Goal: Task Accomplishment & Management: Manage account settings

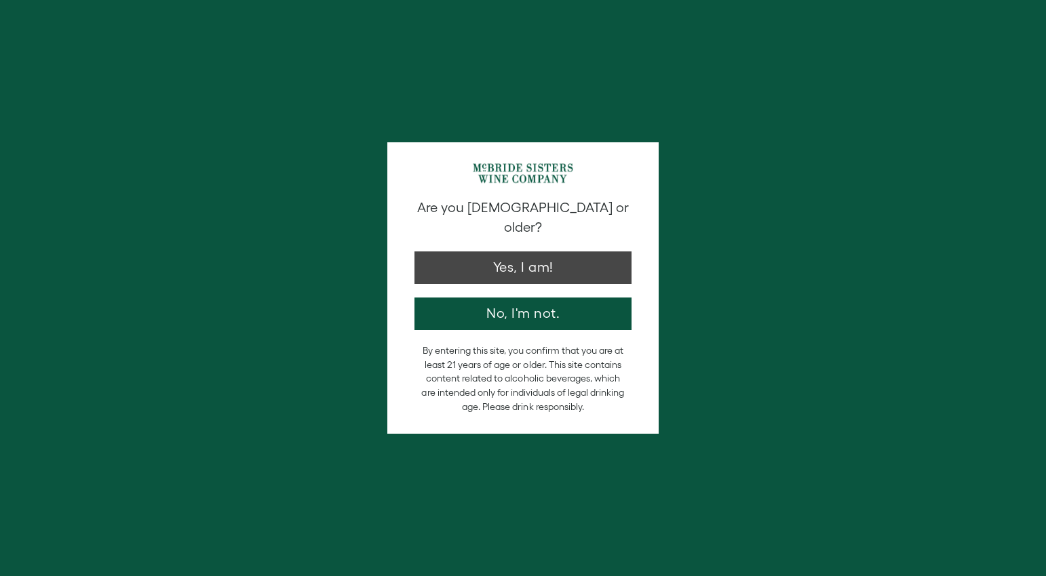
click at [500, 252] on button "Yes, I am!" at bounding box center [522, 268] width 217 height 33
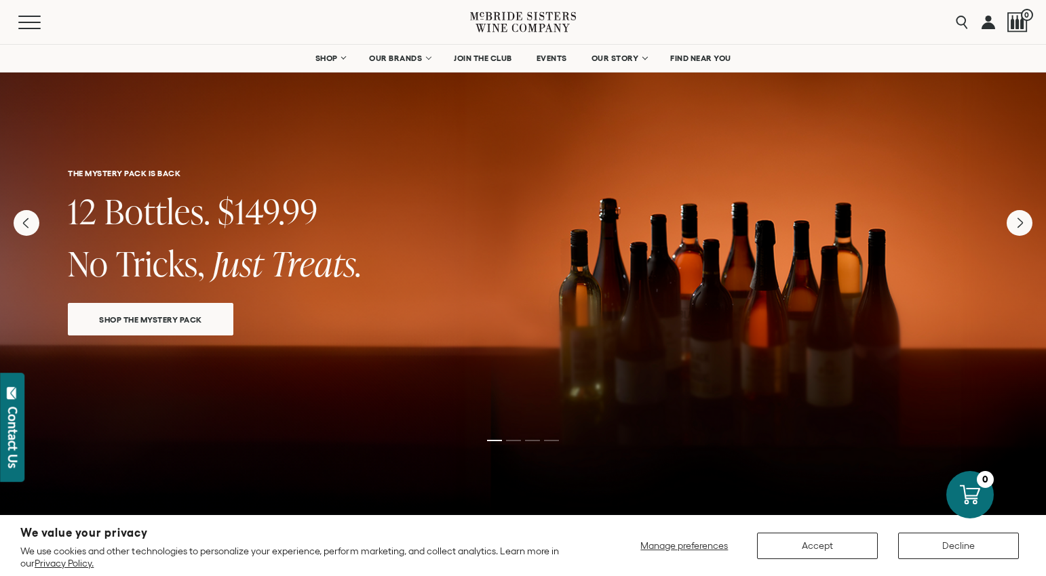
scroll to position [22, 0]
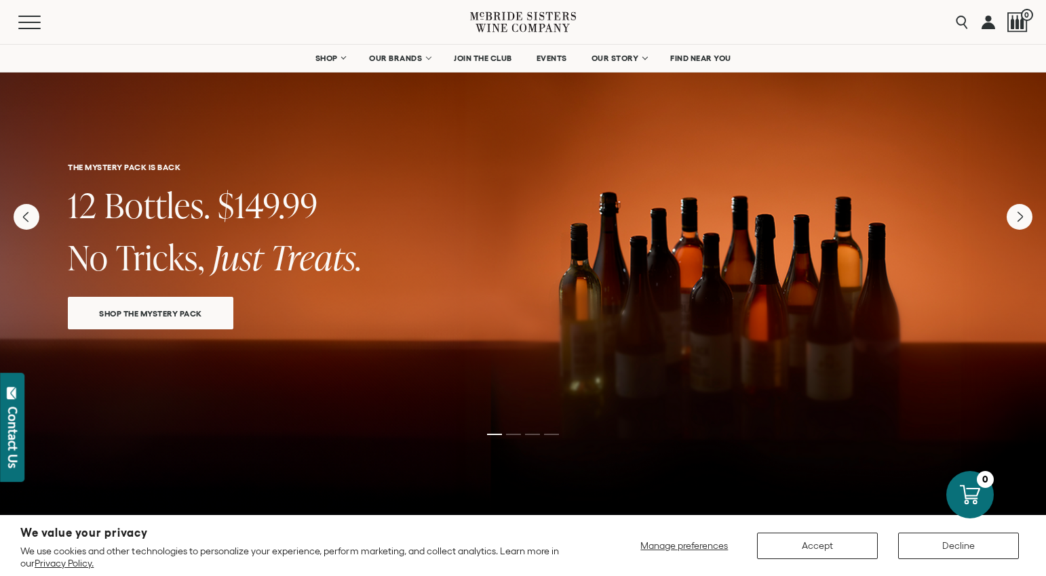
click at [989, 23] on link at bounding box center [988, 22] width 14 height 44
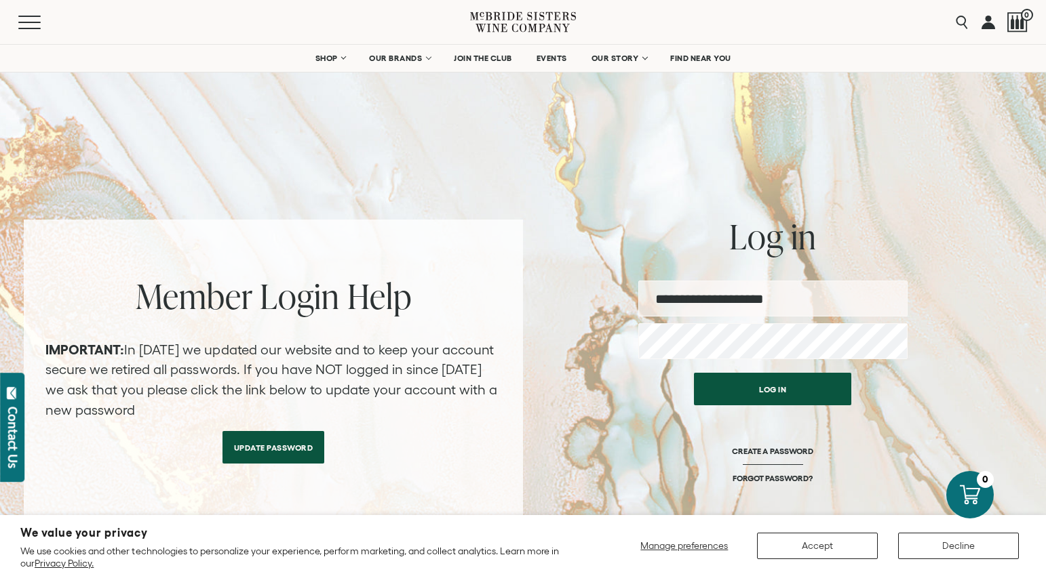
type input "**********"
click at [745, 397] on button "Log in" at bounding box center [772, 389] width 157 height 33
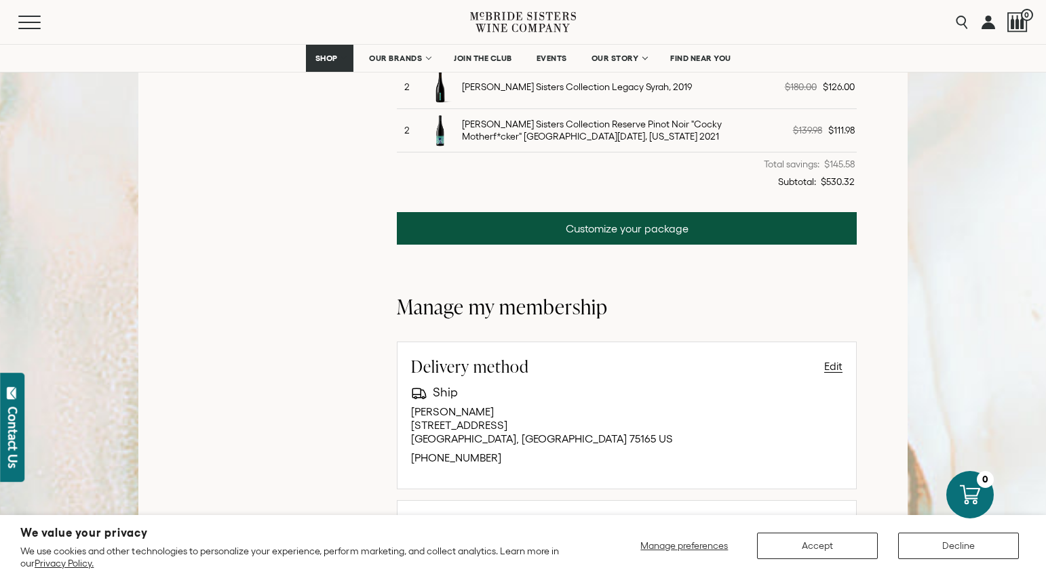
scroll to position [580, 0]
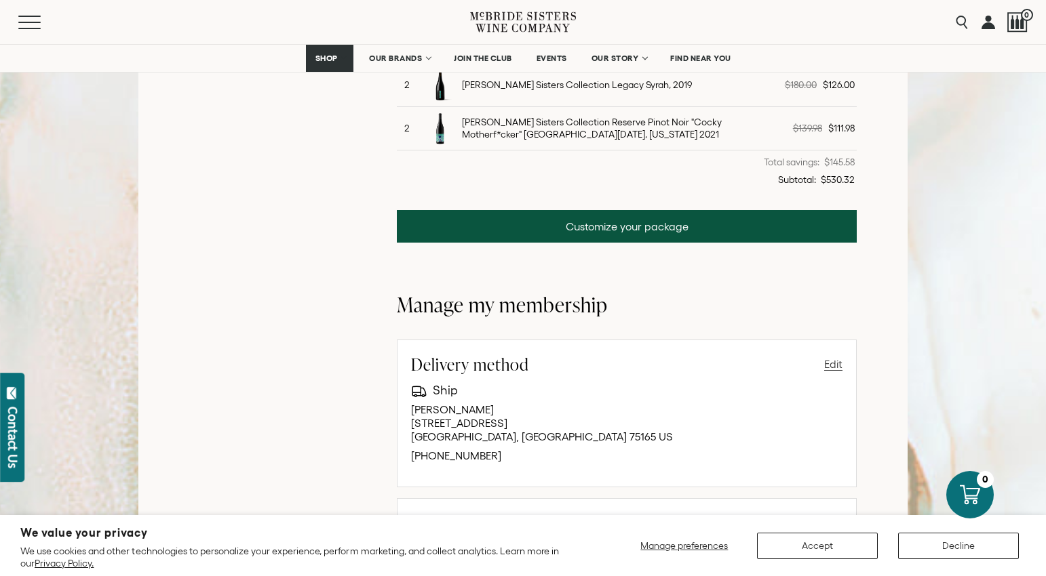
click at [837, 360] on button "Edit" at bounding box center [833, 364] width 18 height 16
select select "**"
select select "****"
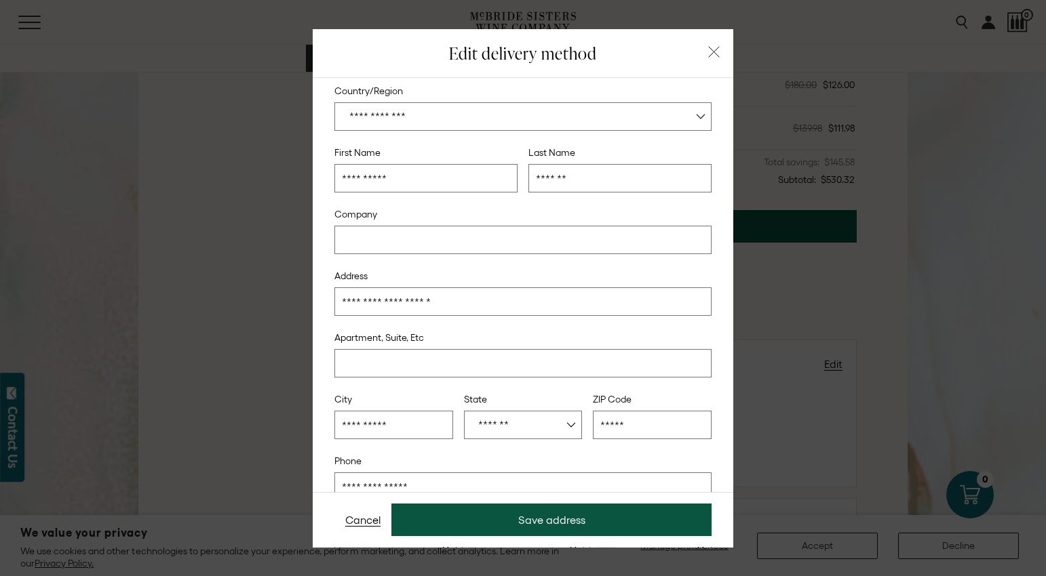
scroll to position [14, 0]
click at [714, 58] on button "button" at bounding box center [714, 52] width 19 height 19
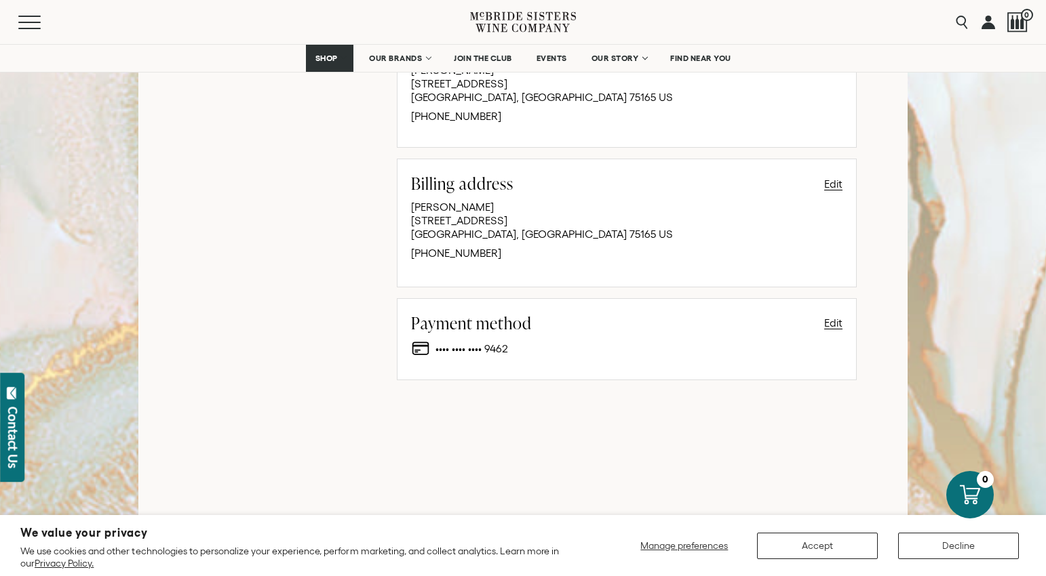
scroll to position [928, 0]
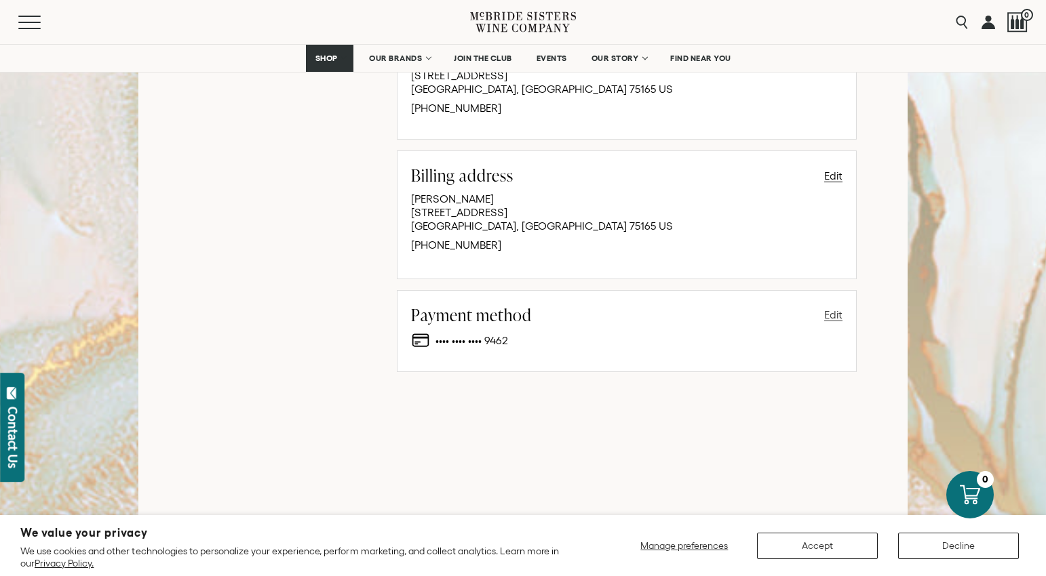
click at [828, 311] on button "Edit" at bounding box center [833, 314] width 18 height 16
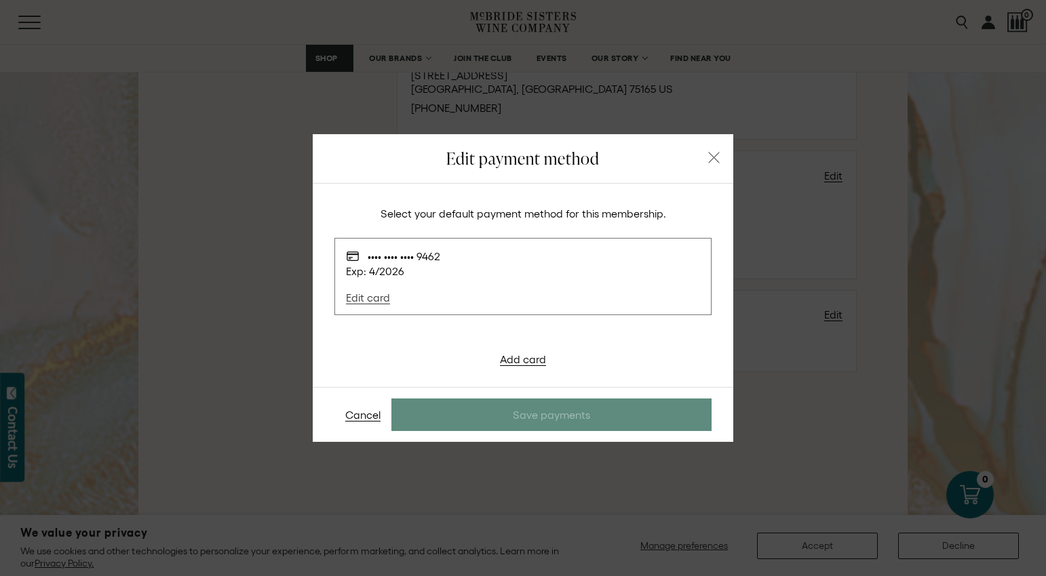
click at [359, 299] on link "Edit card" at bounding box center [373, 295] width 55 height 34
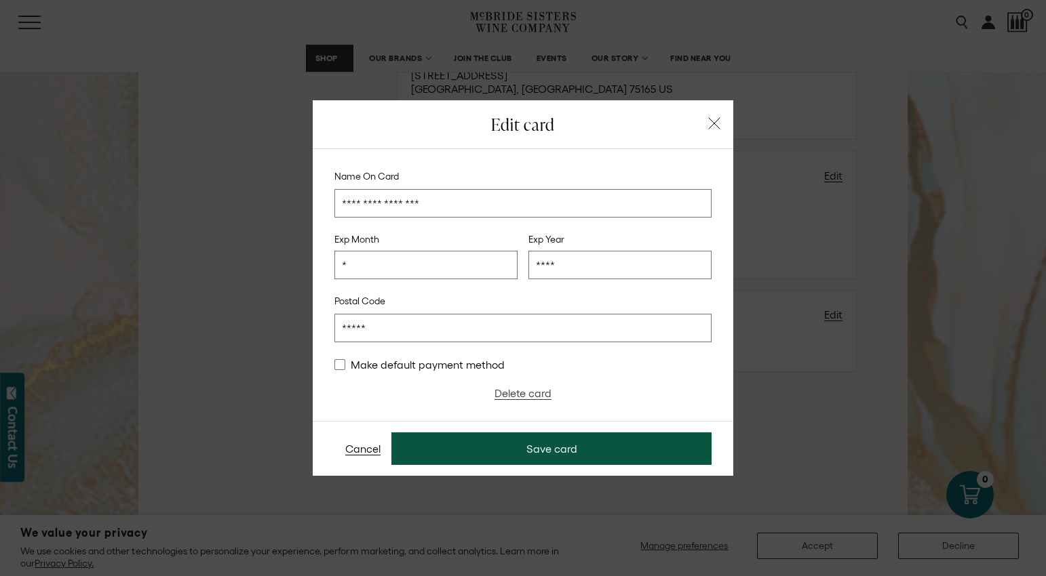
click at [505, 391] on link "Delete card" at bounding box center [522, 393] width 57 height 12
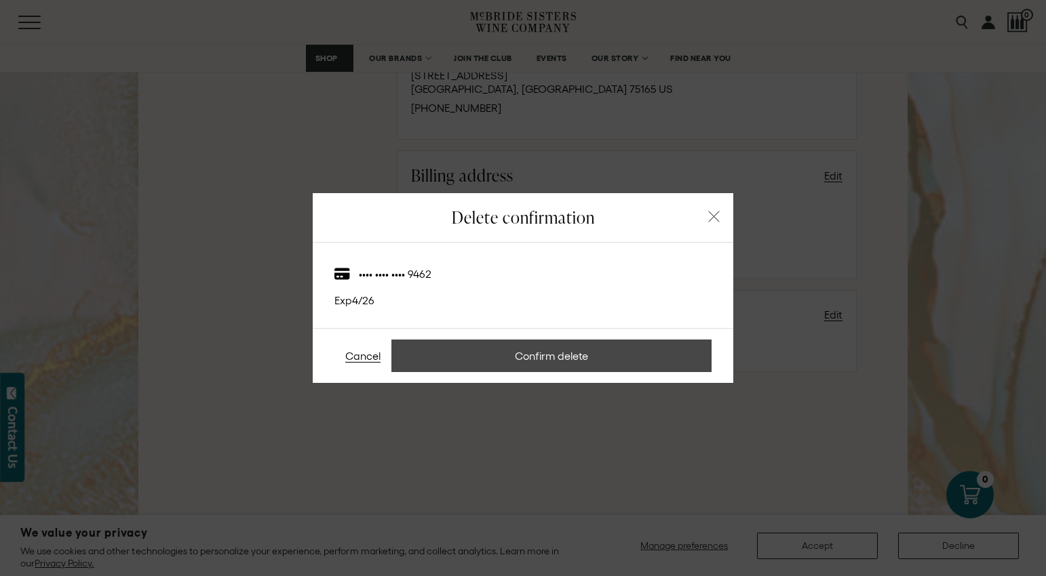
click at [505, 363] on button "Confirm delete" at bounding box center [551, 356] width 320 height 33
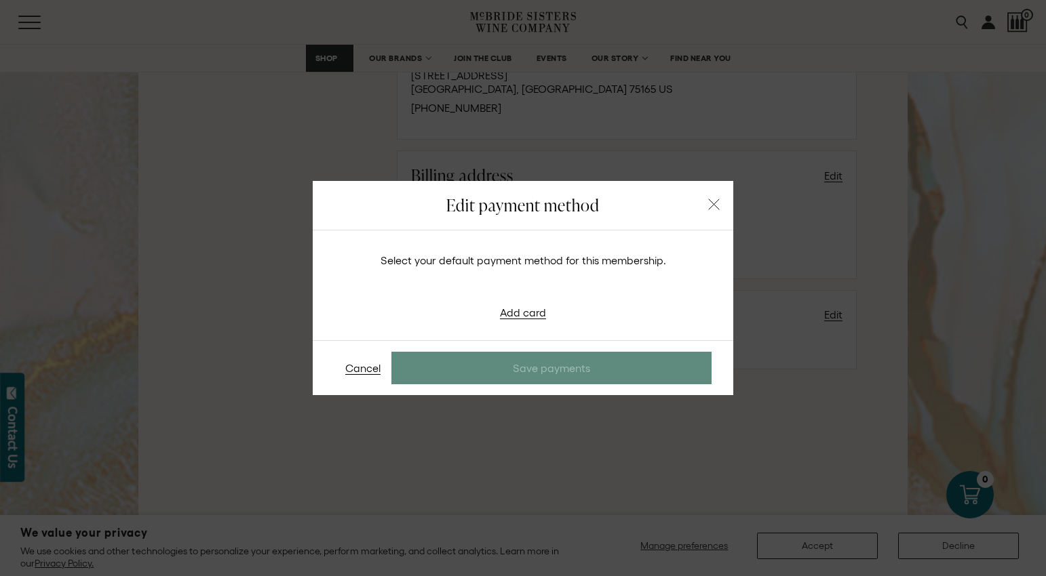
click at [712, 204] on icon "button" at bounding box center [714, 205] width 12 height 12
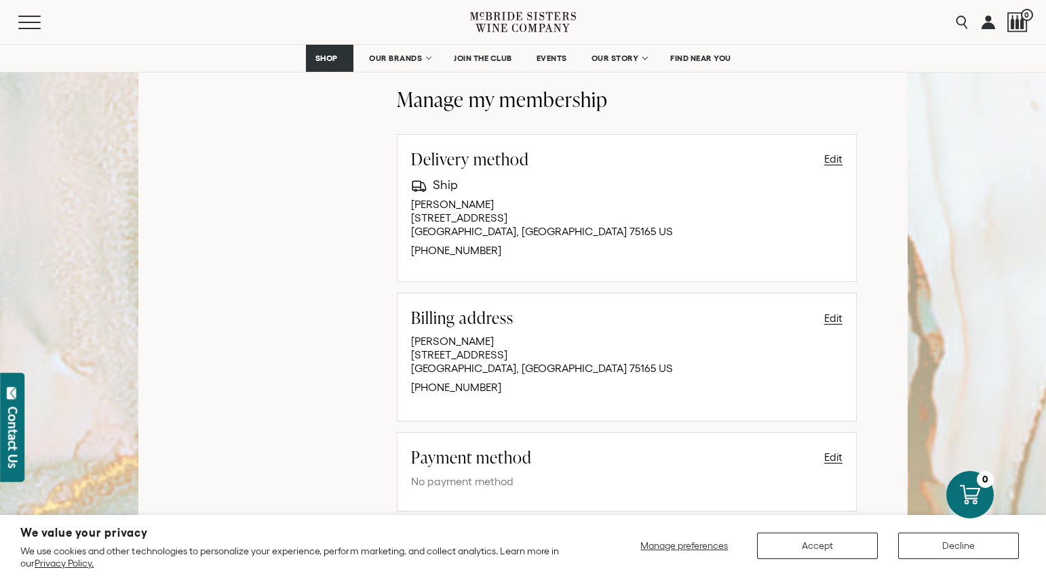
scroll to position [783, 0]
click at [827, 159] on button "Edit" at bounding box center [833, 161] width 18 height 16
select select "**"
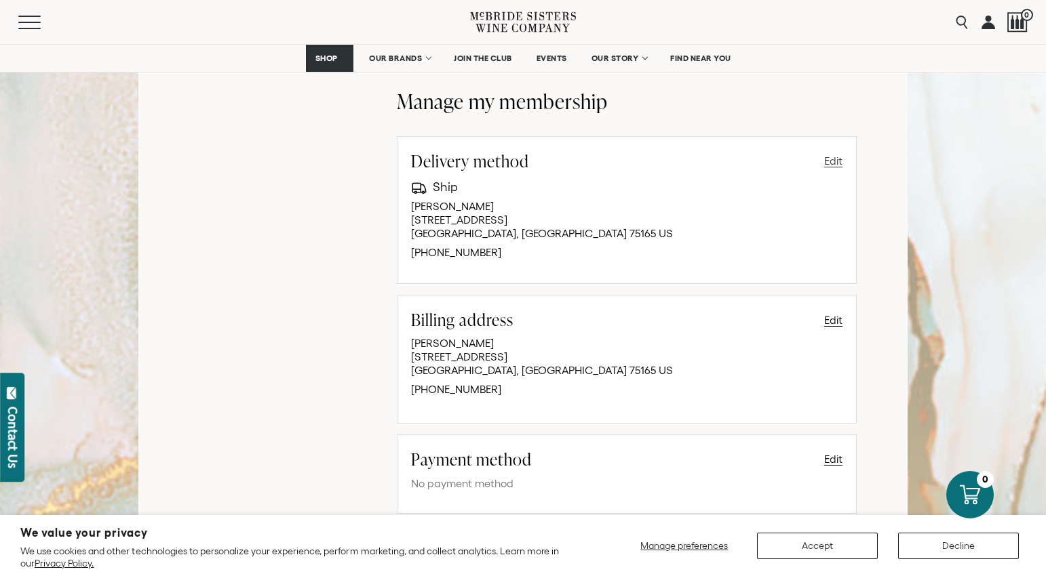
select select "****"
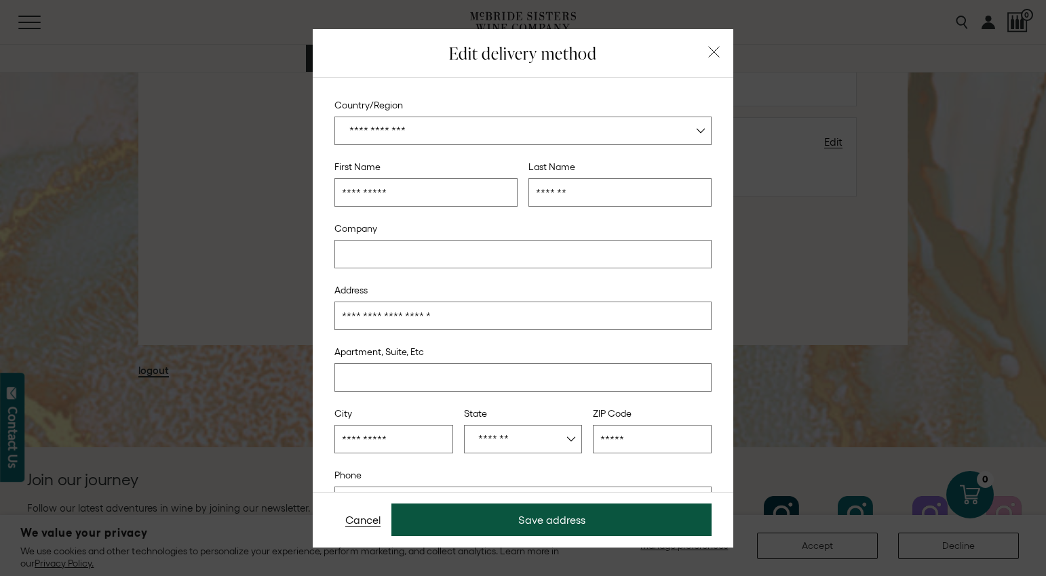
scroll to position [0, 0]
click at [717, 52] on icon "button" at bounding box center [714, 52] width 12 height 12
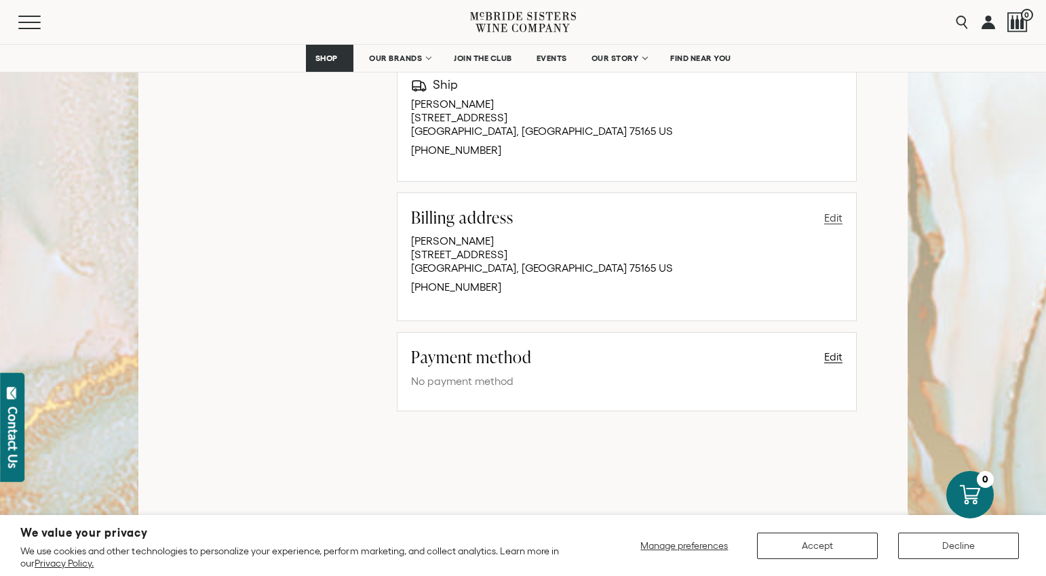
scroll to position [886, 0]
click at [840, 219] on button "Edit" at bounding box center [833, 217] width 18 height 16
select select "**"
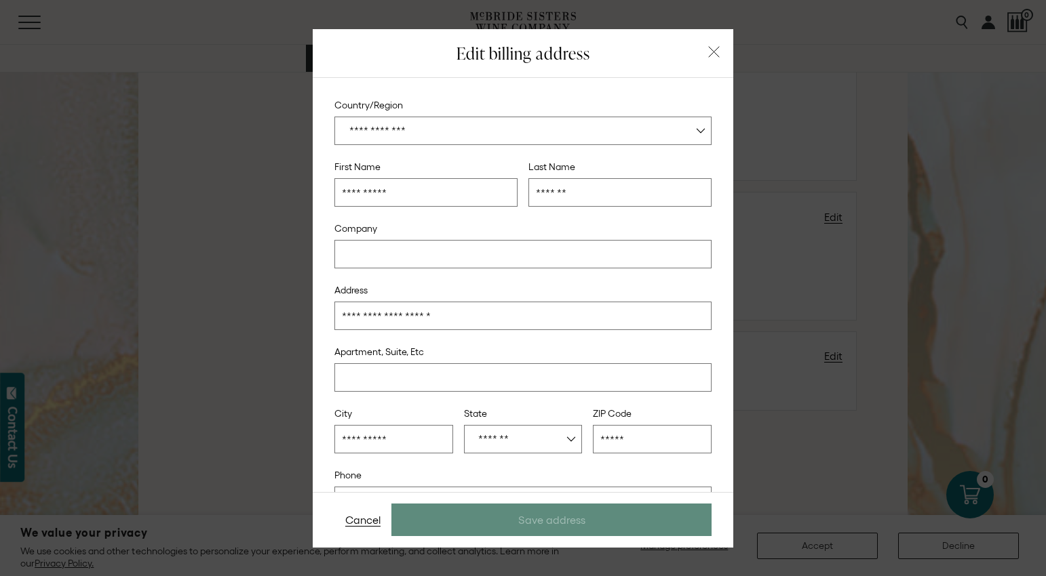
scroll to position [0, 0]
click at [706, 52] on button "button" at bounding box center [714, 52] width 19 height 19
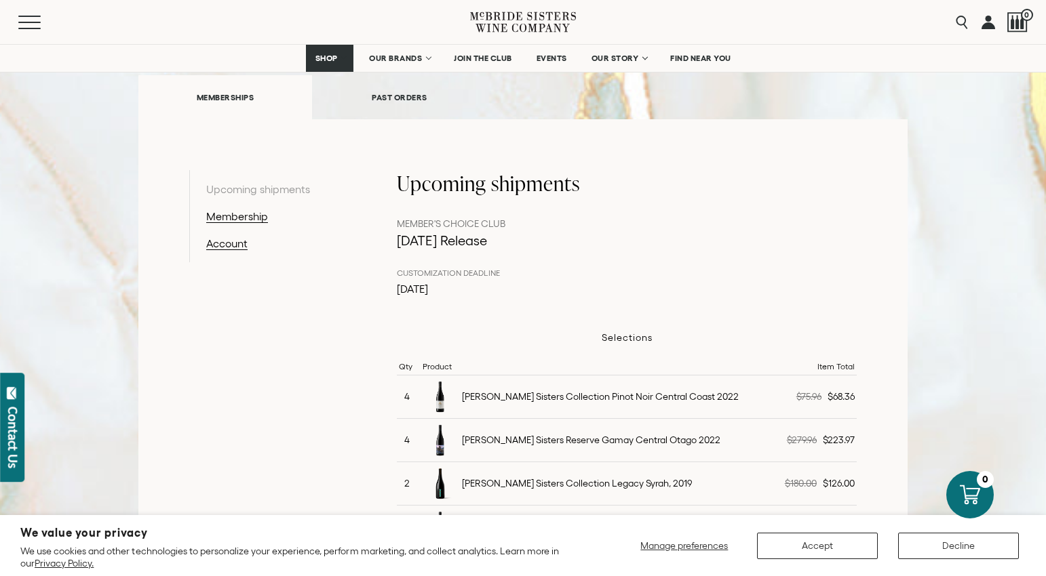
scroll to position [182, 0]
click at [245, 217] on link "Membership" at bounding box center [276, 215] width 140 height 16
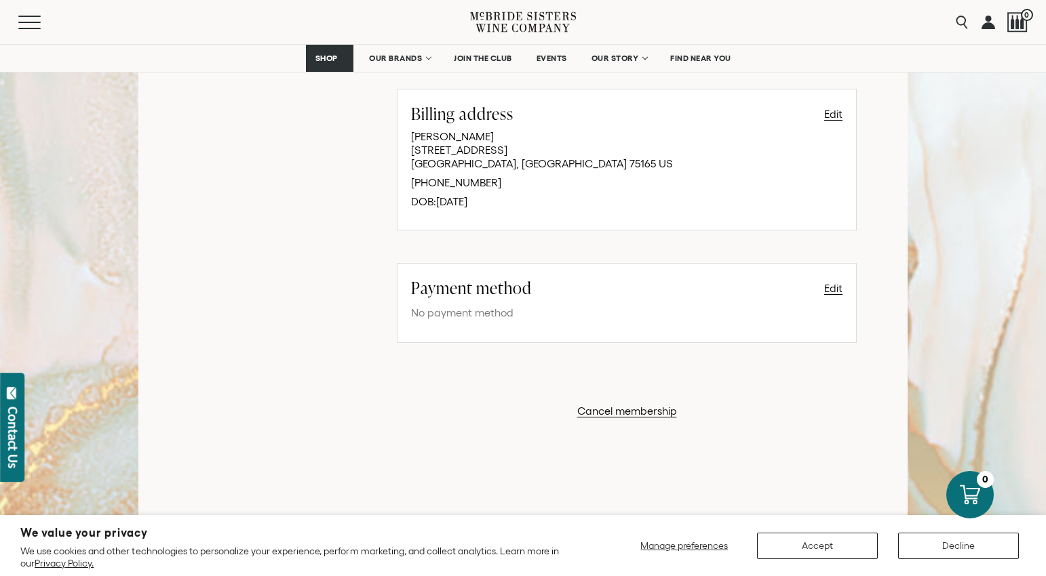
scroll to position [815, 0]
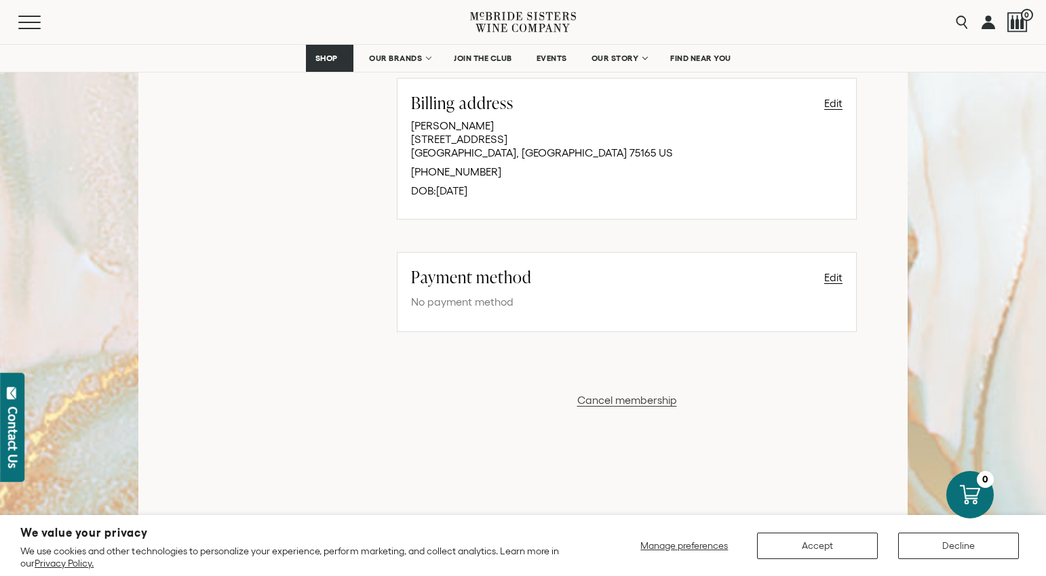
click at [627, 396] on button "Cancel membership" at bounding box center [627, 400] width 100 height 16
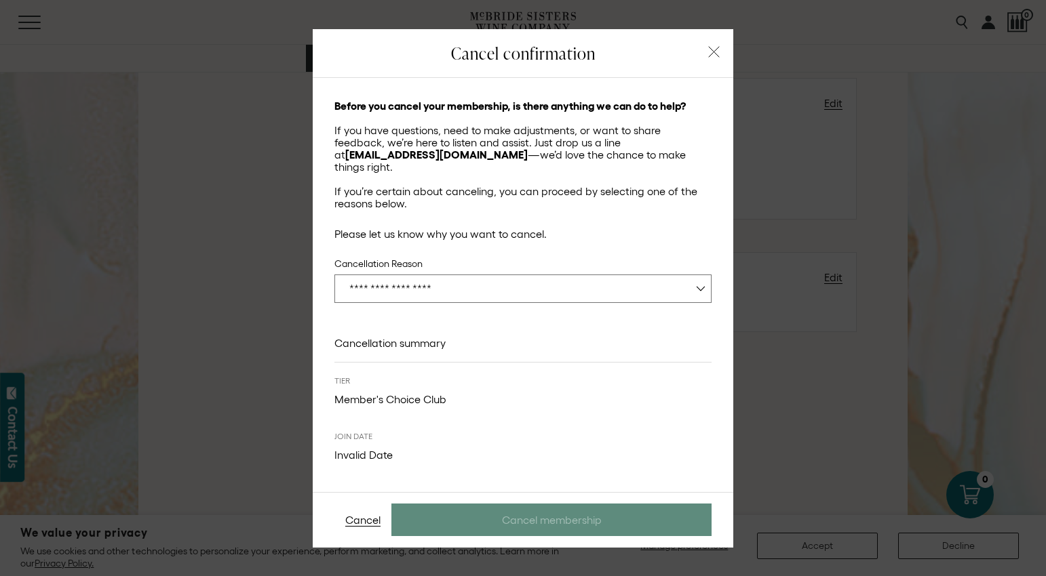
select select "**********"
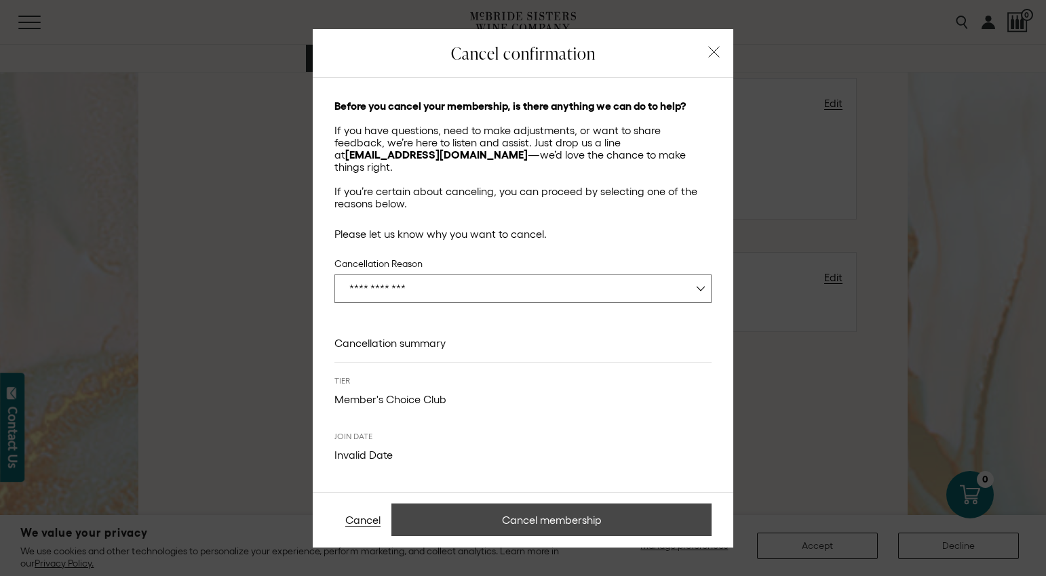
click at [582, 517] on button "Cancel membership" at bounding box center [551, 520] width 320 height 33
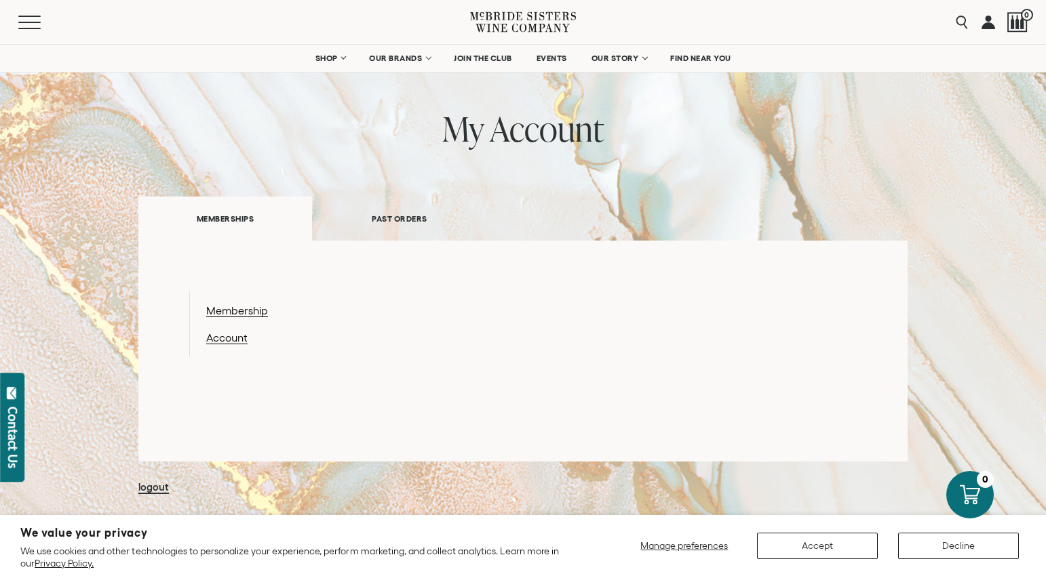
scroll to position [59, 0]
click at [224, 336] on link "Account" at bounding box center [276, 338] width 140 height 16
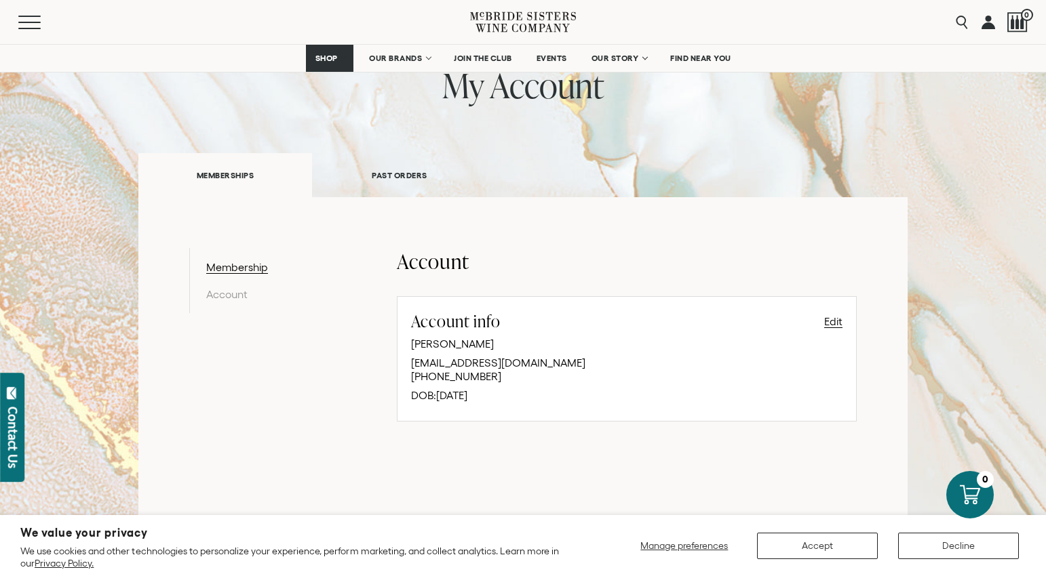
scroll to position [106, 0]
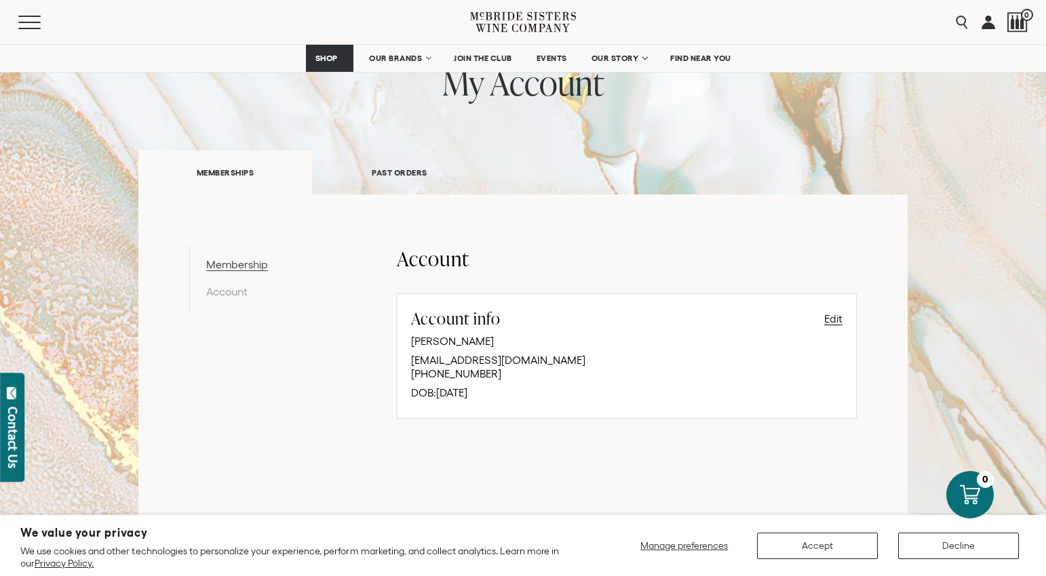
click at [233, 269] on link "Membership" at bounding box center [276, 264] width 140 height 16
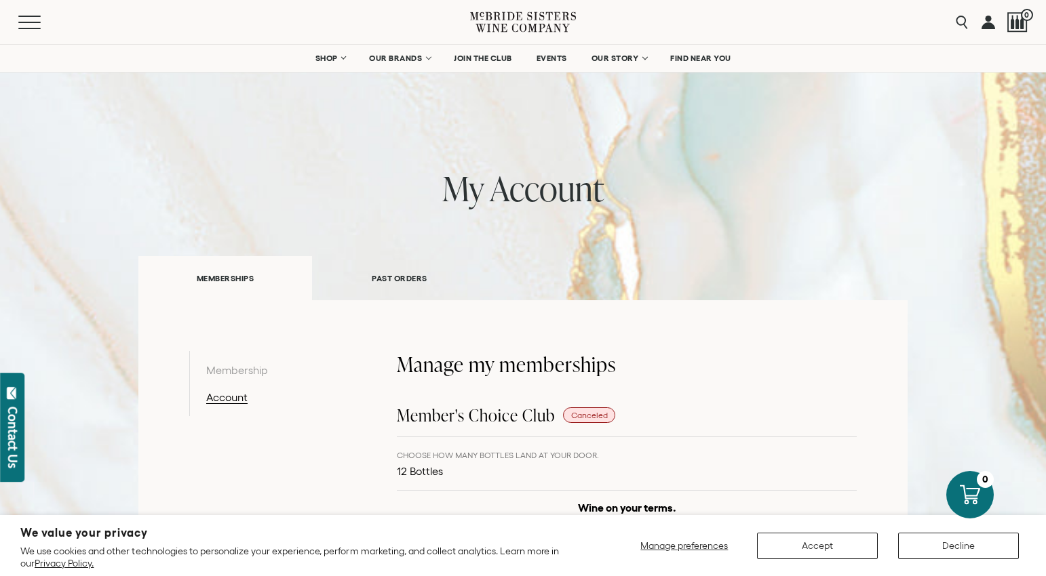
click at [392, 279] on link "PAST ORDERS" at bounding box center [399, 278] width 174 height 47
